Goal: Find contact information: Find contact information

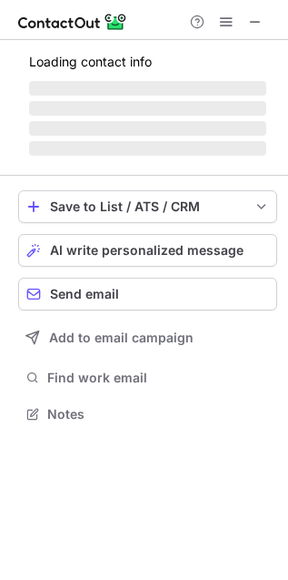
scroll to position [396, 288]
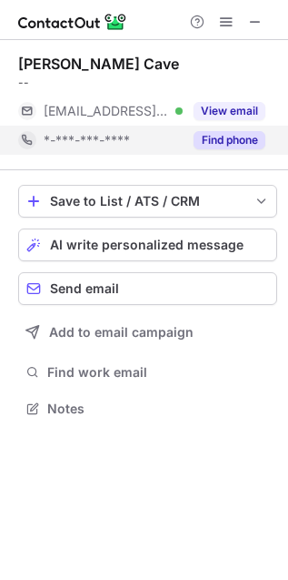
click at [237, 146] on button "Find phone" at bounding box center [230, 140] width 72 height 18
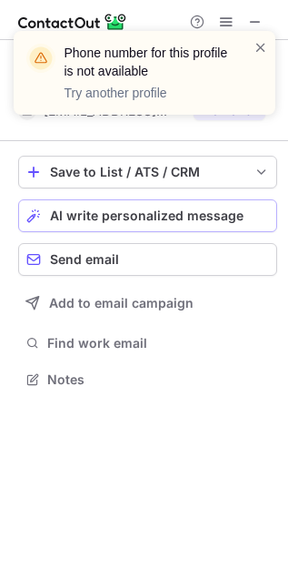
scroll to position [9, 9]
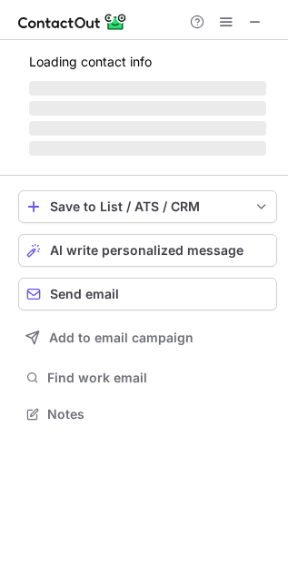
scroll to position [402, 288]
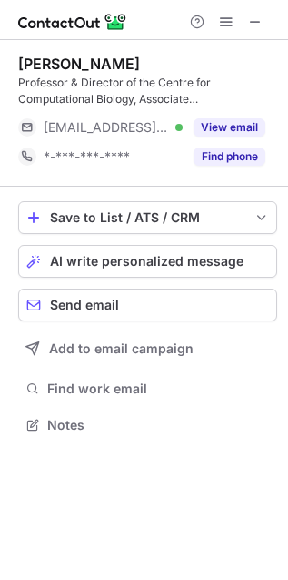
scroll to position [411, 288]
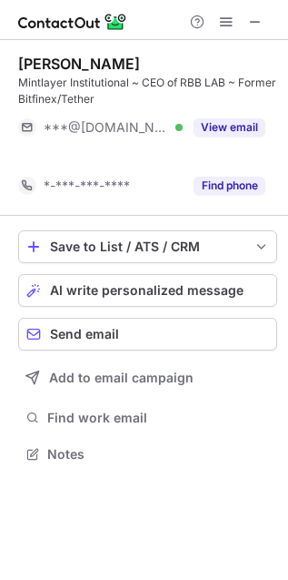
scroll to position [9, 9]
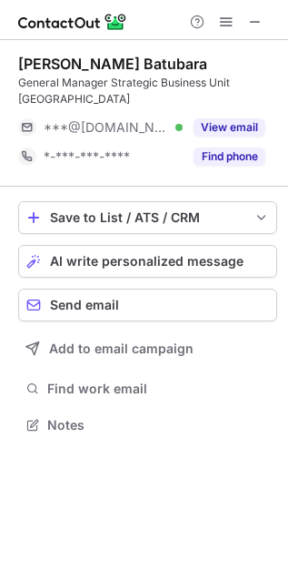
scroll to position [411, 288]
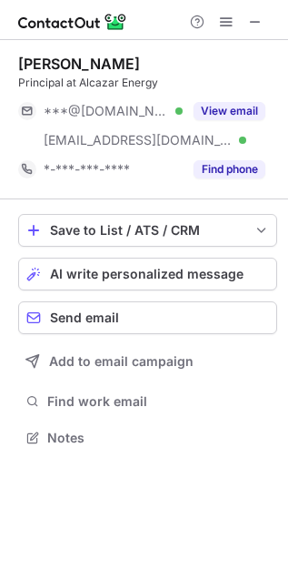
scroll to position [425, 288]
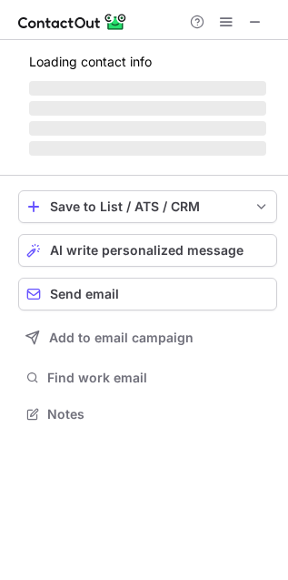
scroll to position [441, 288]
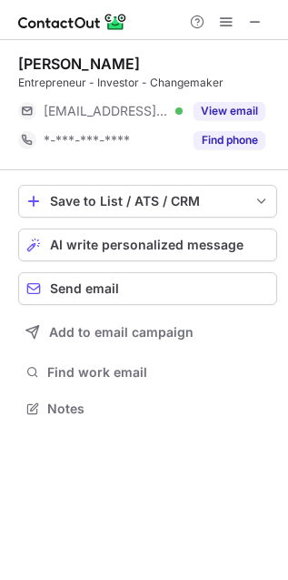
scroll to position [396, 288]
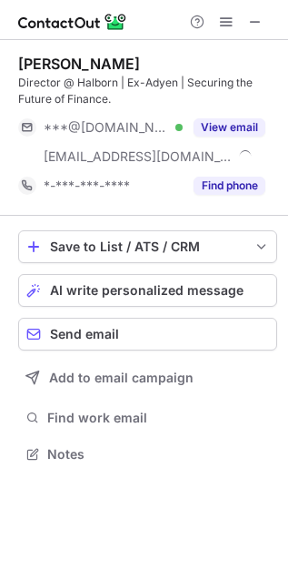
scroll to position [441, 288]
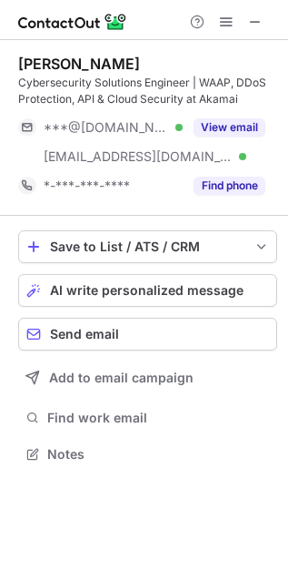
scroll to position [441, 288]
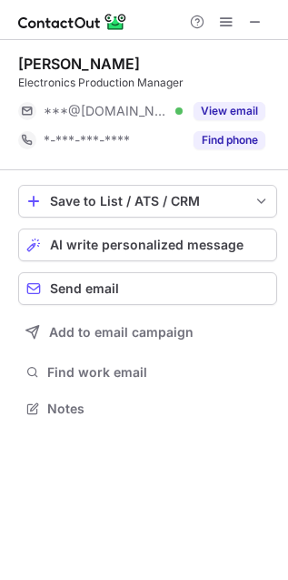
scroll to position [396, 288]
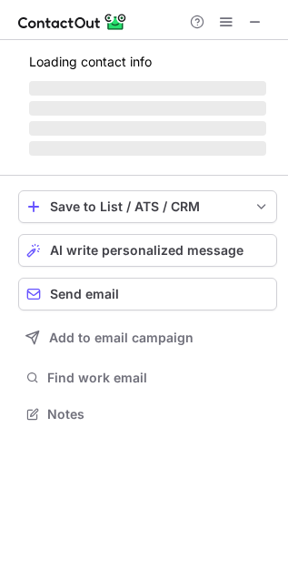
scroll to position [470, 288]
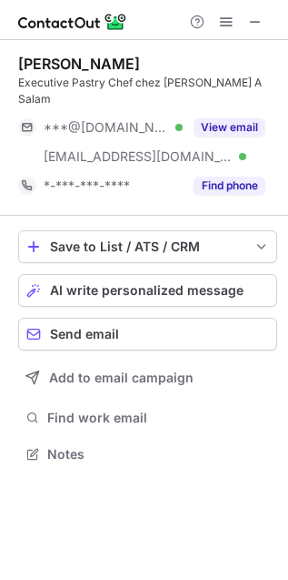
scroll to position [425, 288]
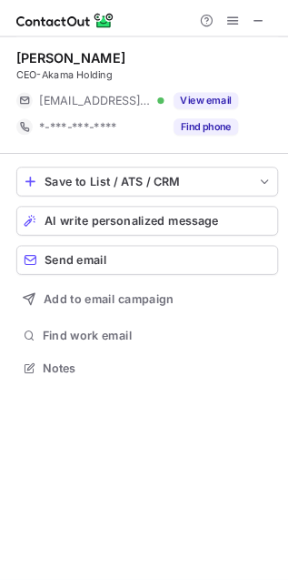
scroll to position [396, 288]
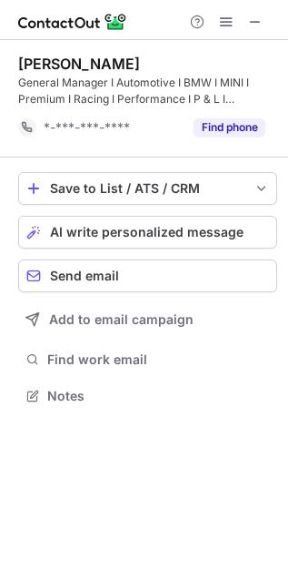
scroll to position [383, 288]
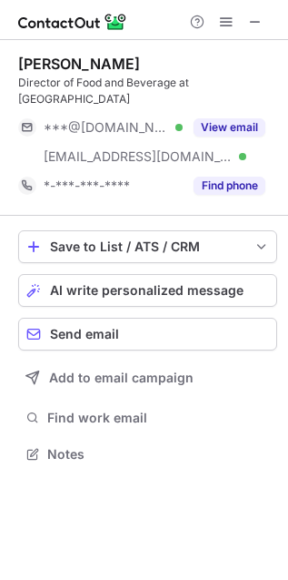
scroll to position [425, 288]
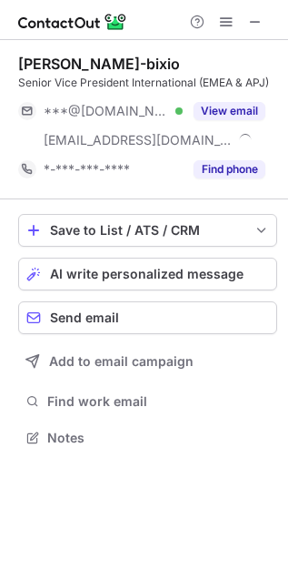
scroll to position [425, 288]
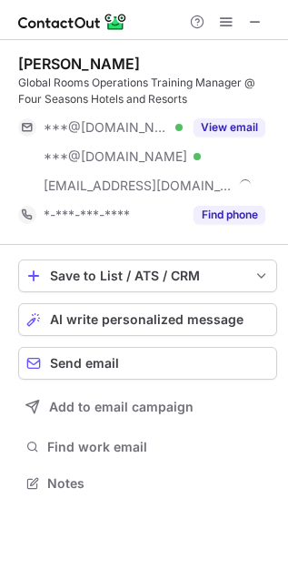
scroll to position [470, 288]
